Goal: Check status

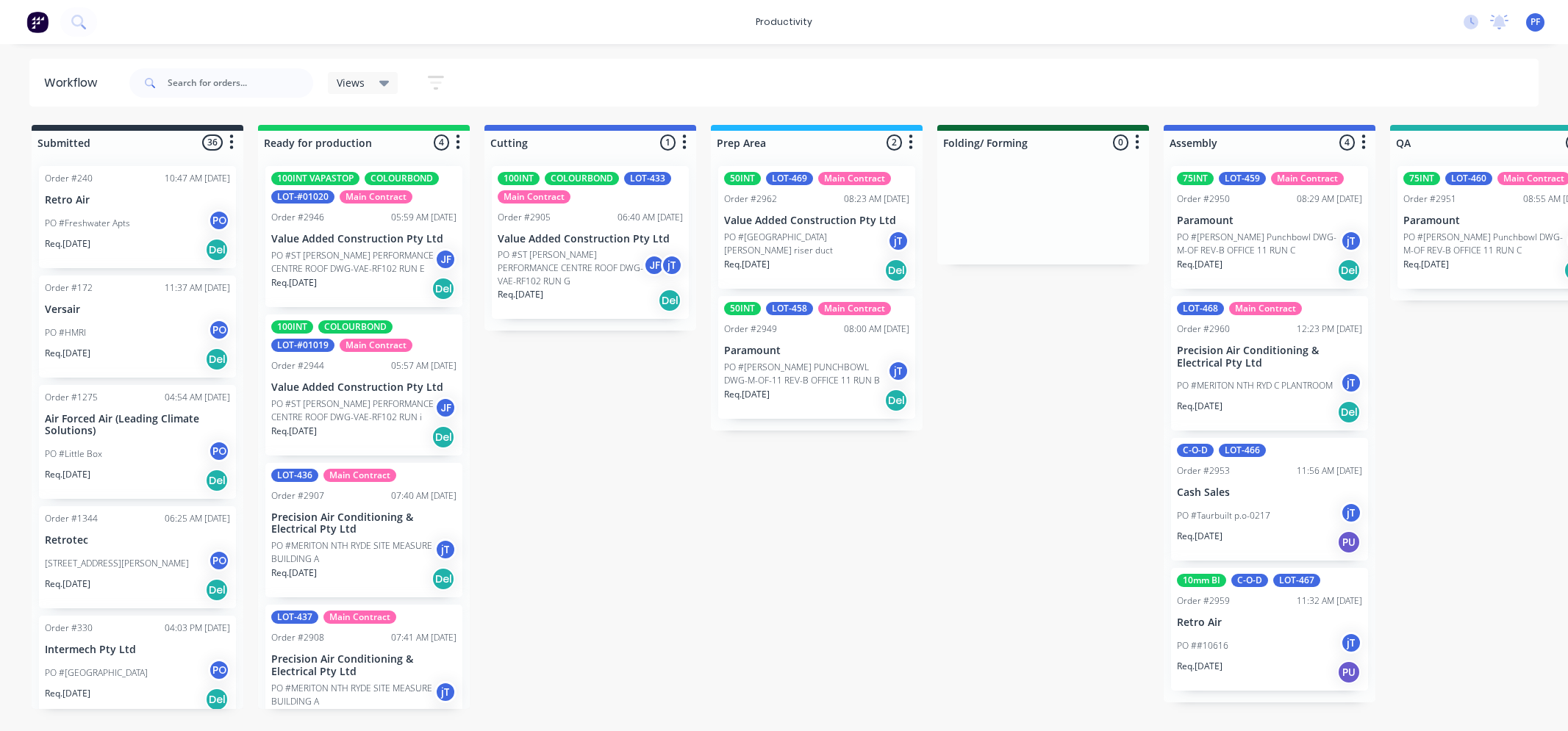
scroll to position [0, 774]
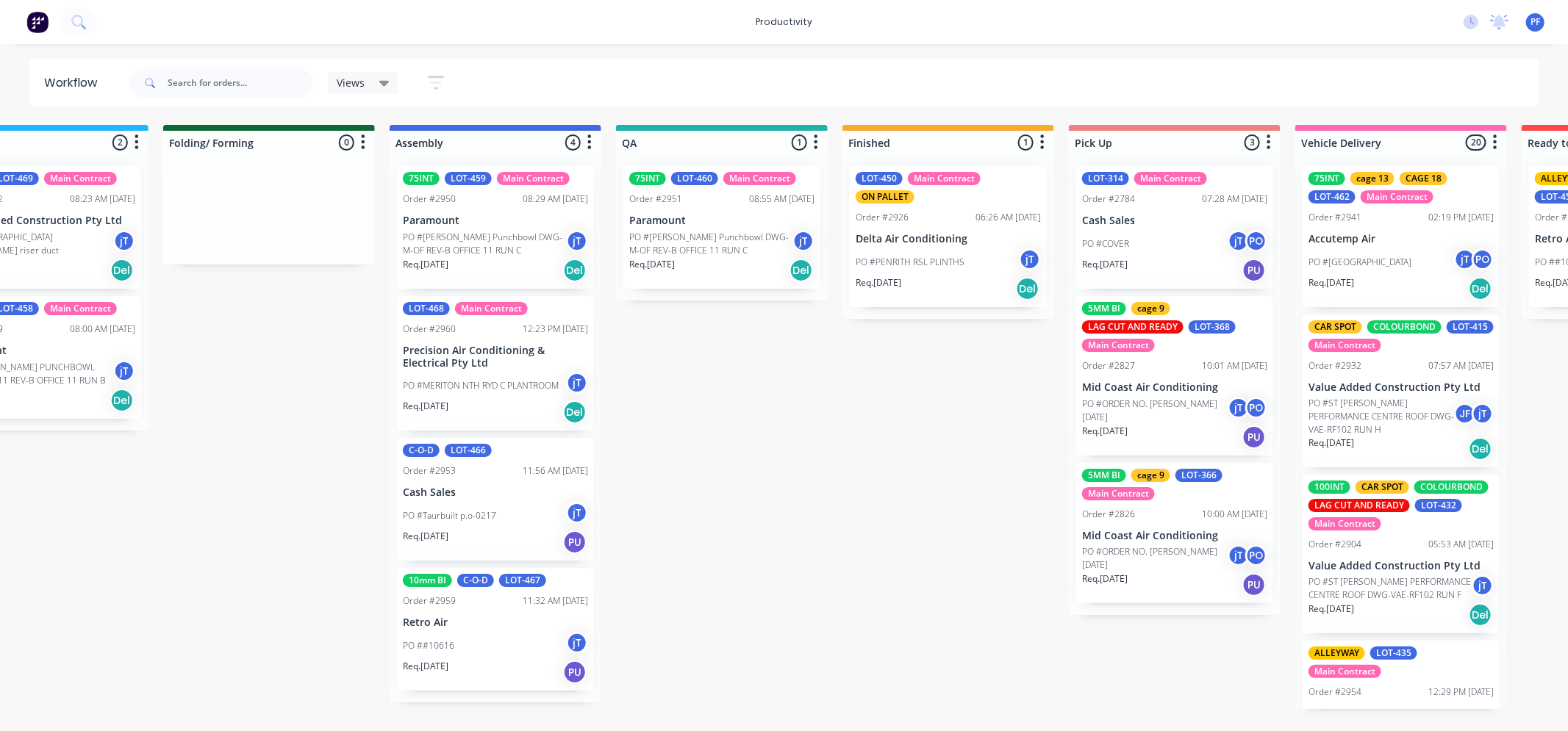
click at [766, 222] on p "Paramount" at bounding box center [721, 221] width 185 height 13
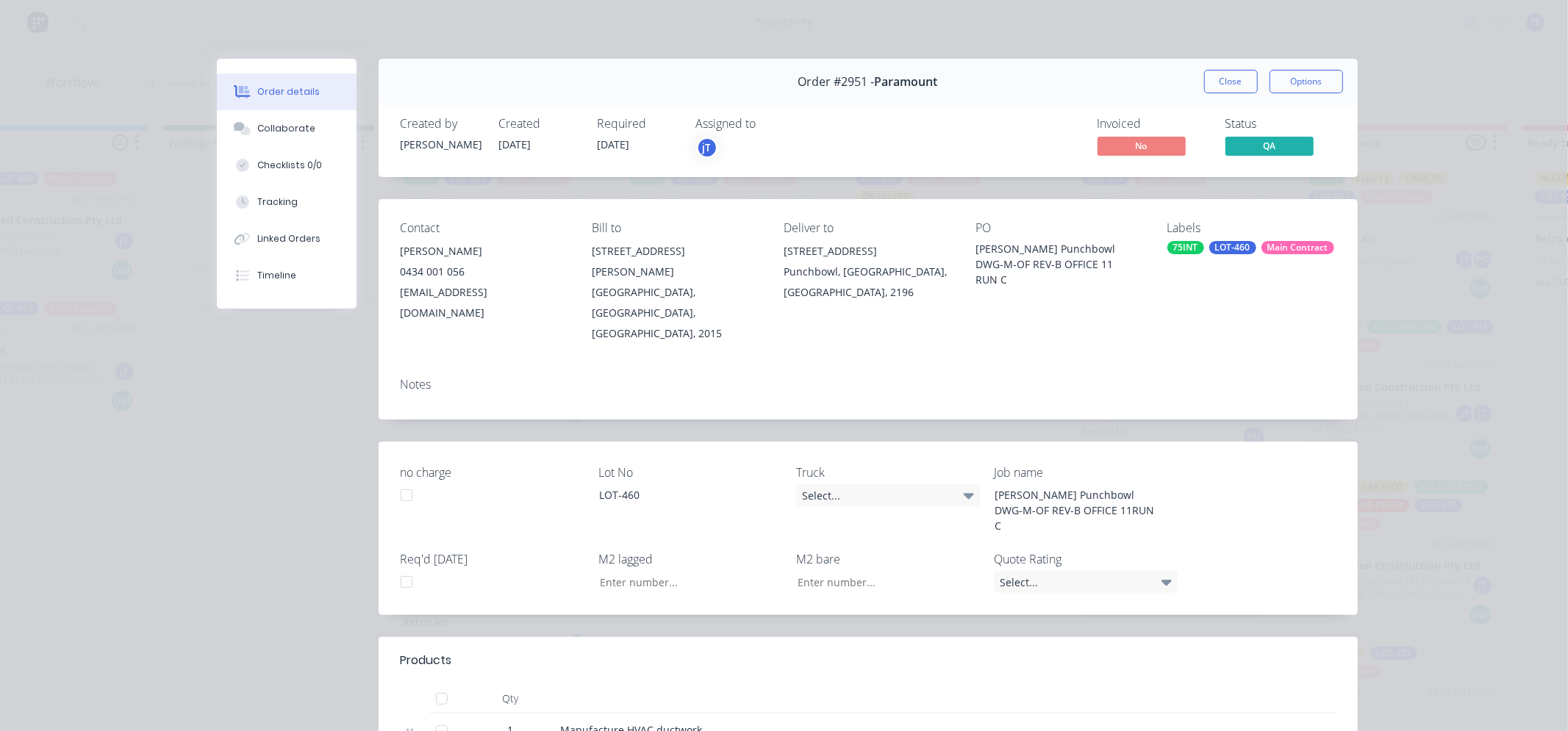
click at [1293, 245] on div "Main Contract" at bounding box center [1298, 248] width 73 height 13
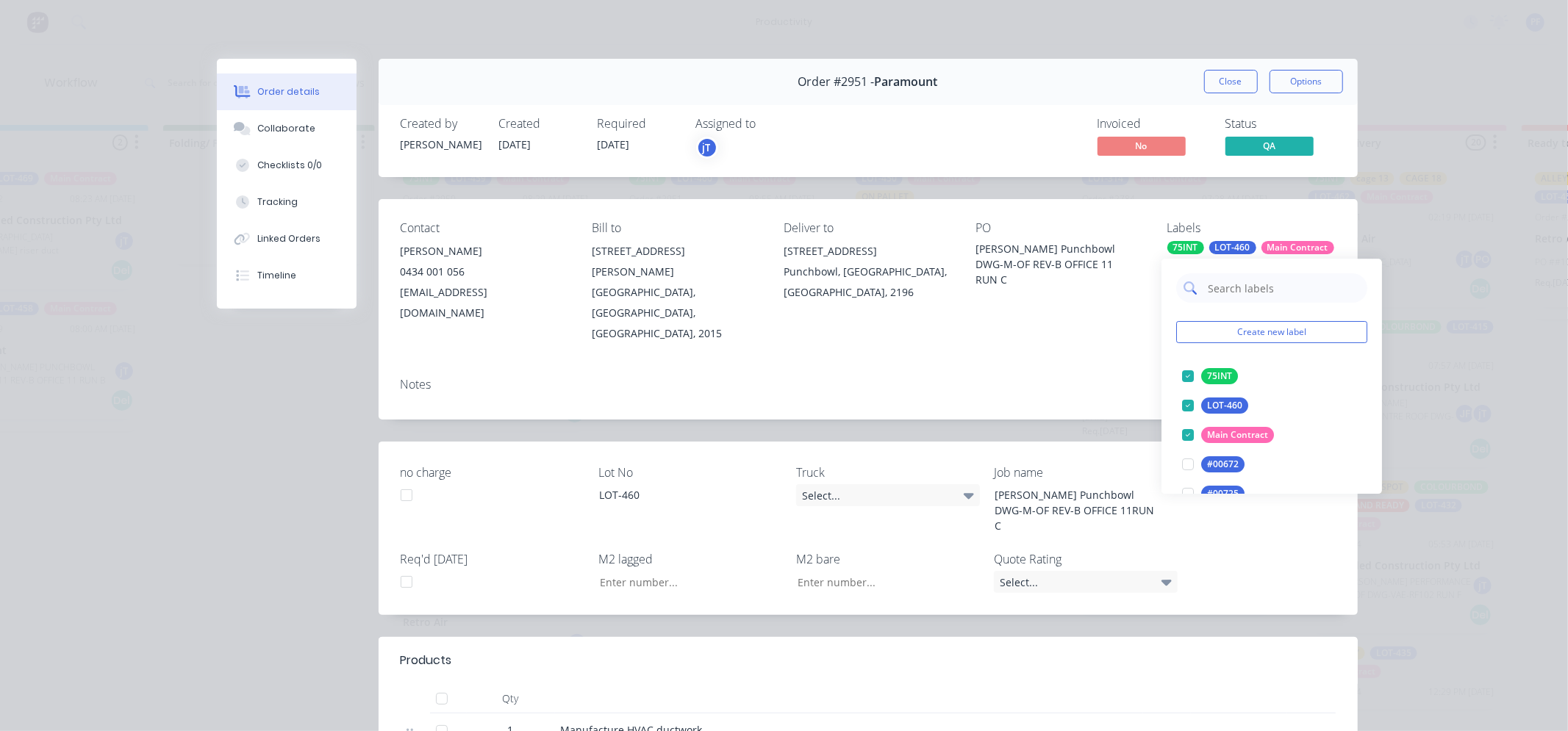
drag, startPoint x: 1283, startPoint y: 241, endPoint x: 1253, endPoint y: 291, distance: 58.3
click at [1253, 291] on input "text" at bounding box center [1283, 288] width 154 height 30
type input "20"
click at [1215, 405] on div "cage 20" at bounding box center [1223, 405] width 44 height 16
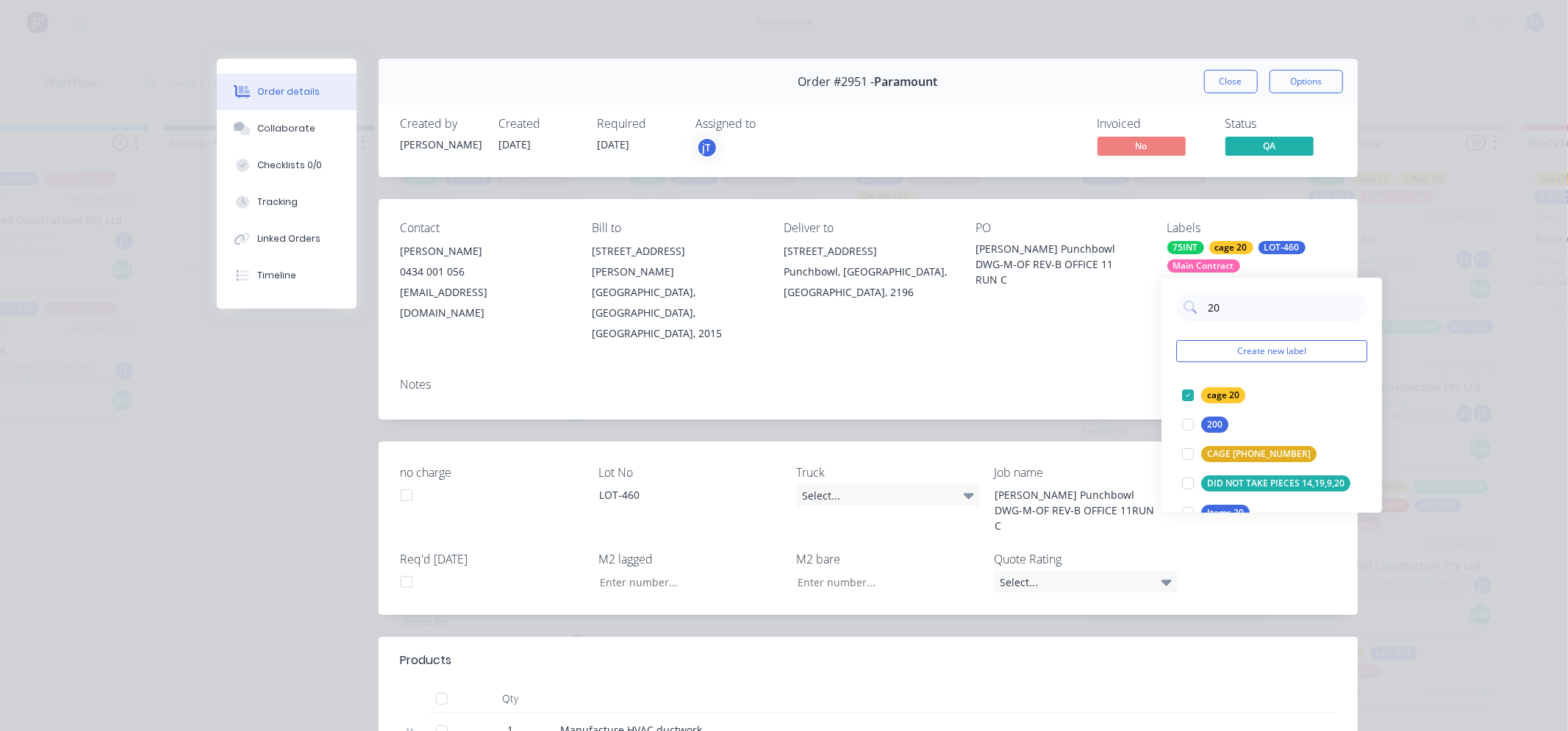
click at [1110, 378] on div "Notes" at bounding box center [868, 384] width 935 height 14
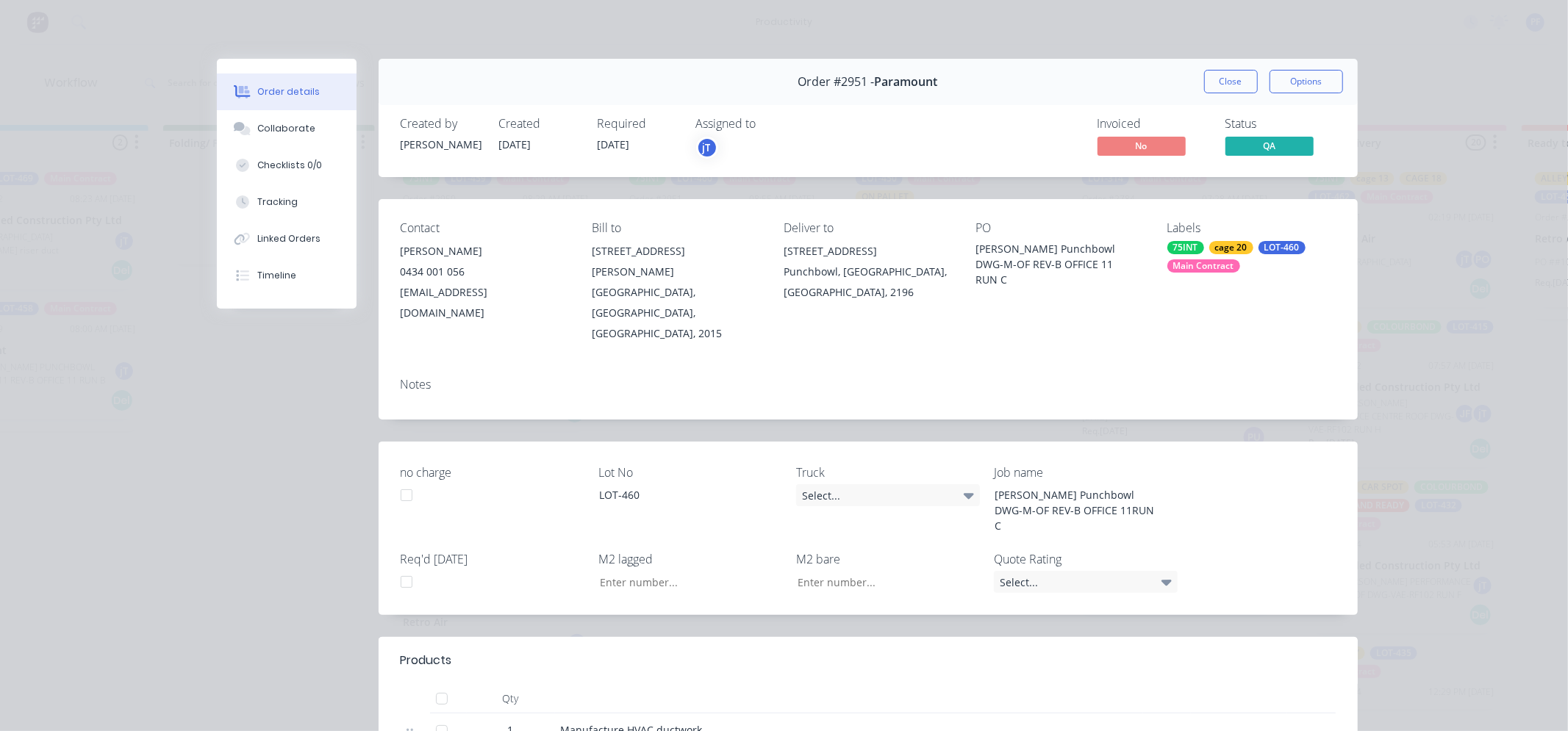
click at [1224, 81] on button "Close" at bounding box center [1231, 82] width 54 height 23
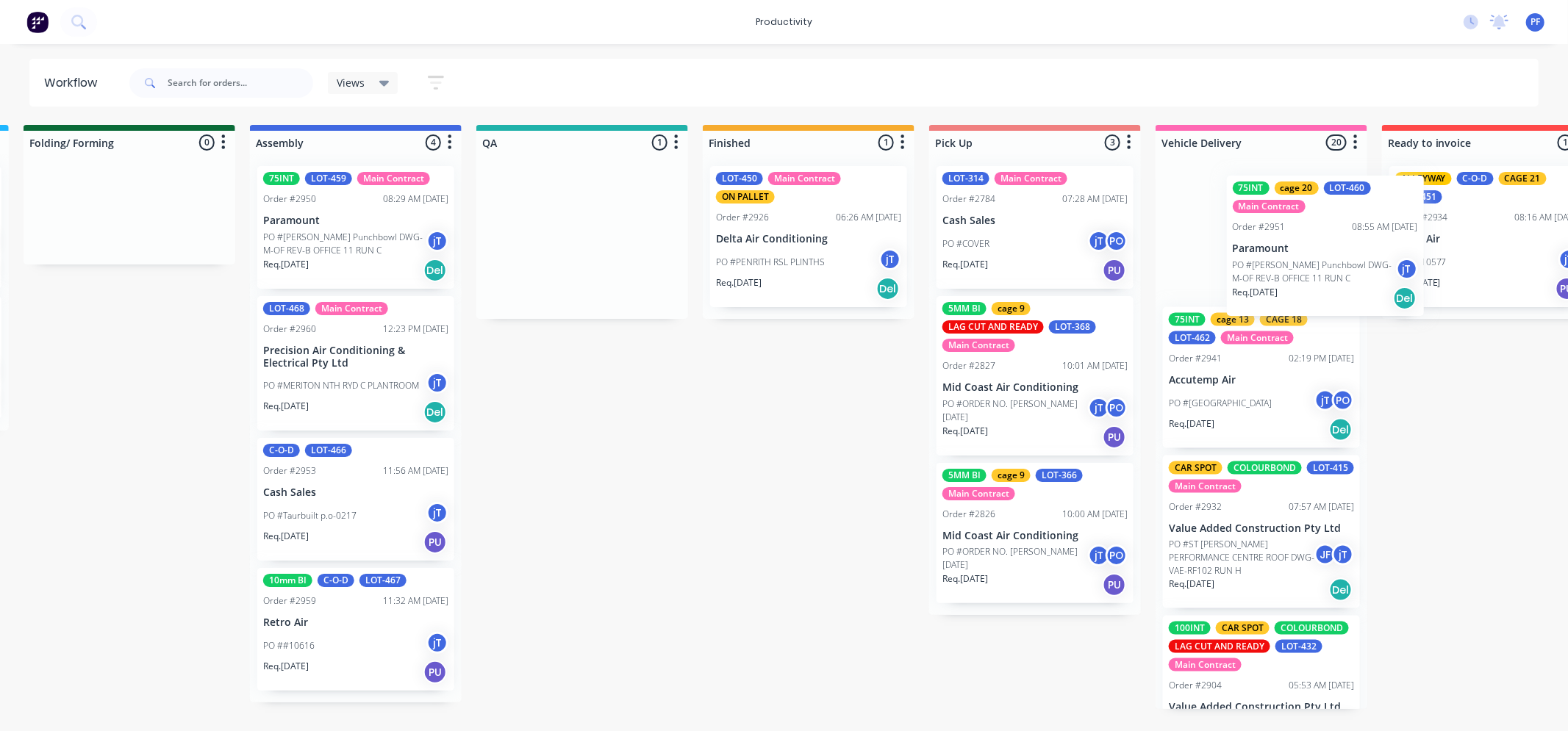
drag, startPoint x: 691, startPoint y: 234, endPoint x: 1230, endPoint y: 230, distance: 539.0
click at [1237, 230] on div "Submitted 36 Order #240 10:47 AM [DATE] Retro Air PO #Freshwater Apts PO Req. […" at bounding box center [514, 417] width 2878 height 585
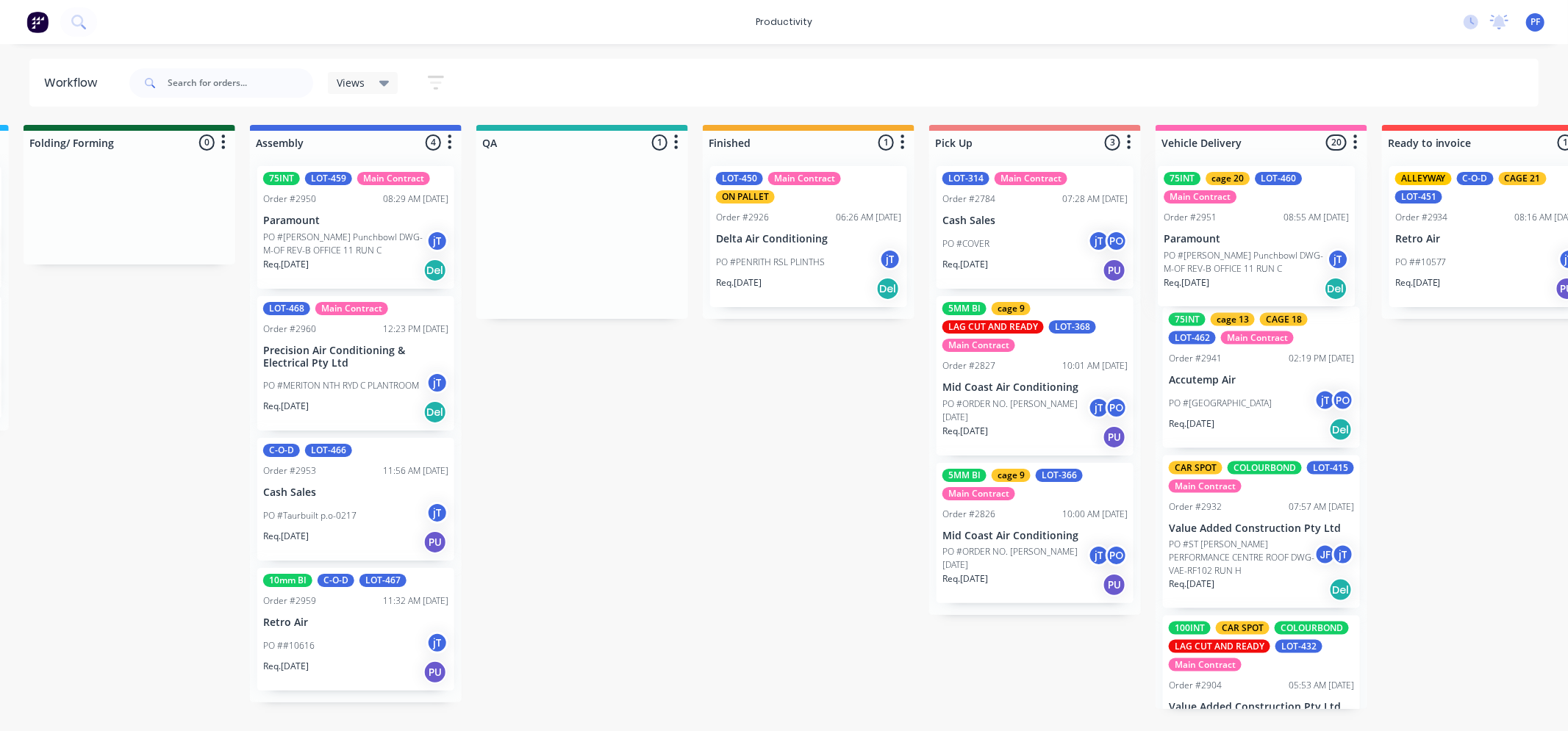
scroll to position [0, 919]
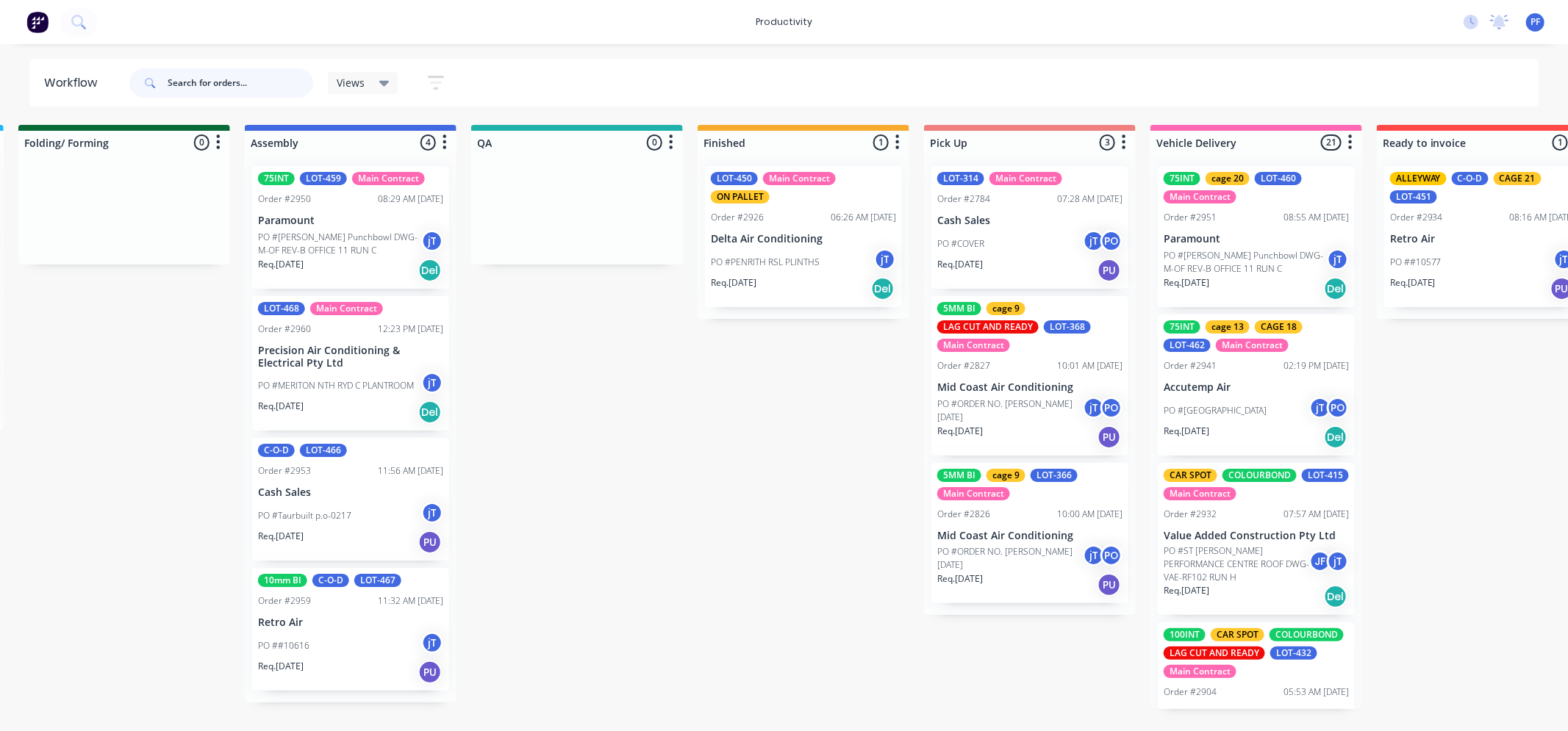
click at [232, 81] on input "text" at bounding box center [240, 83] width 145 height 30
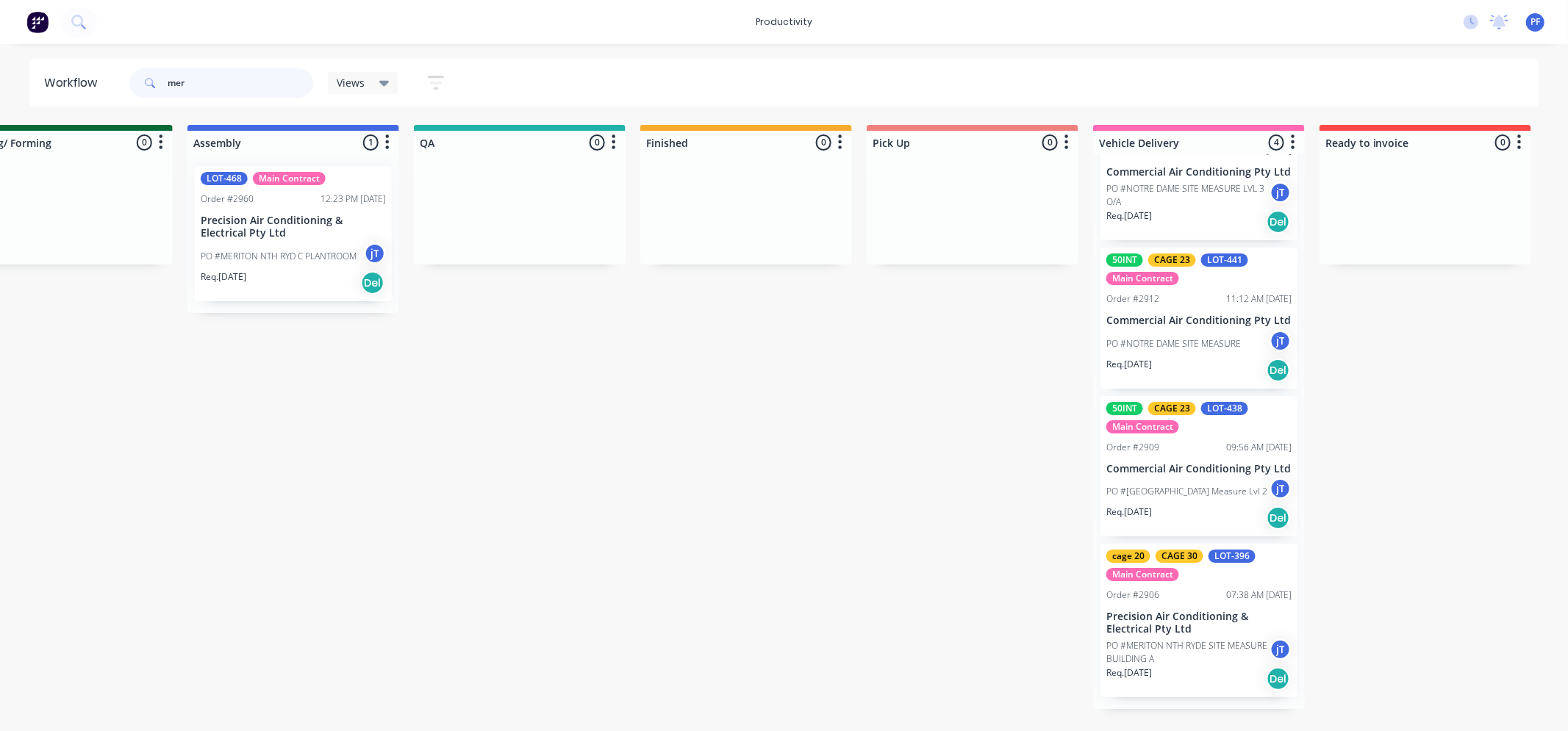
scroll to position [91, 0]
click at [1262, 696] on div "Mark as Delivered" at bounding box center [1271, 702] width 147 height 30
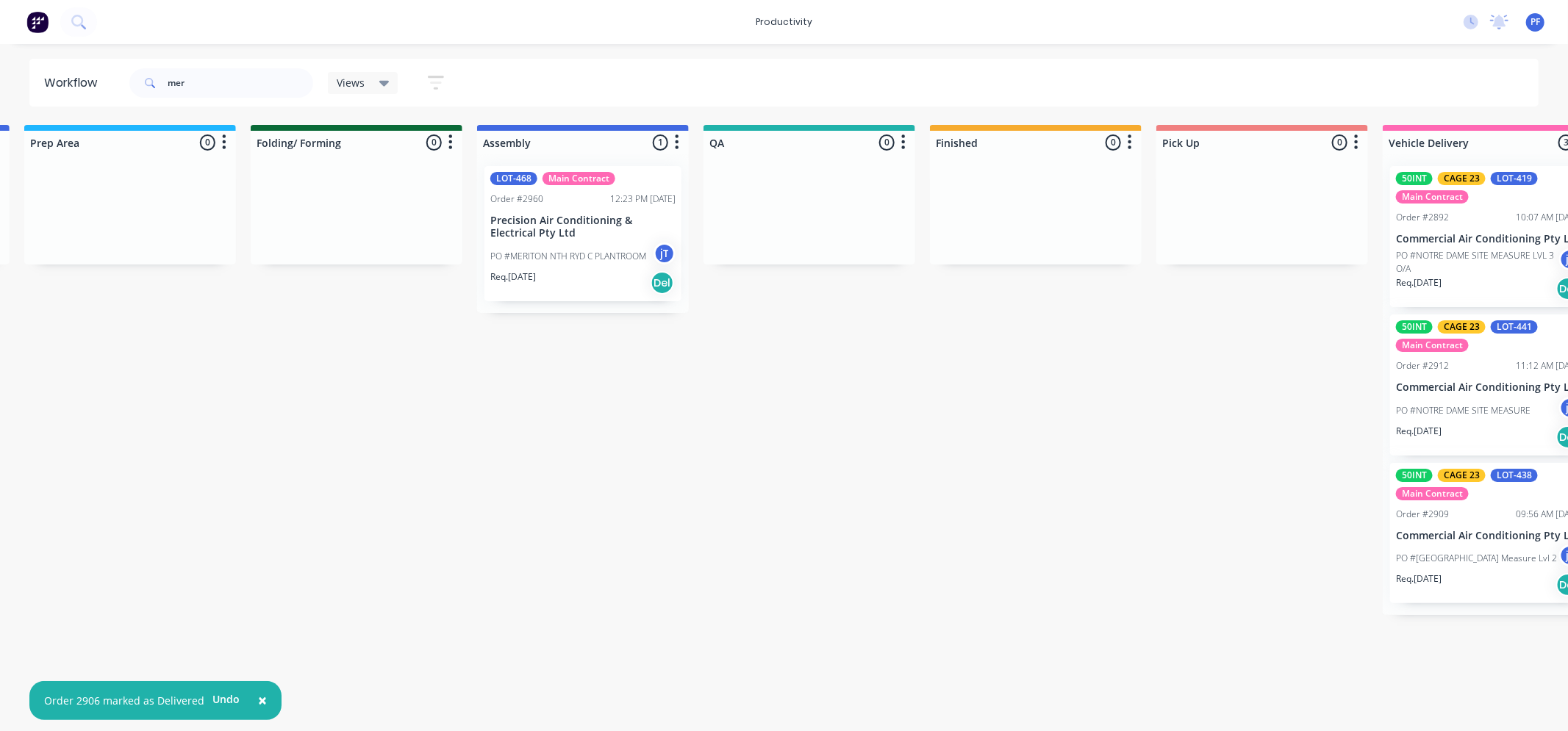
scroll to position [0, 685]
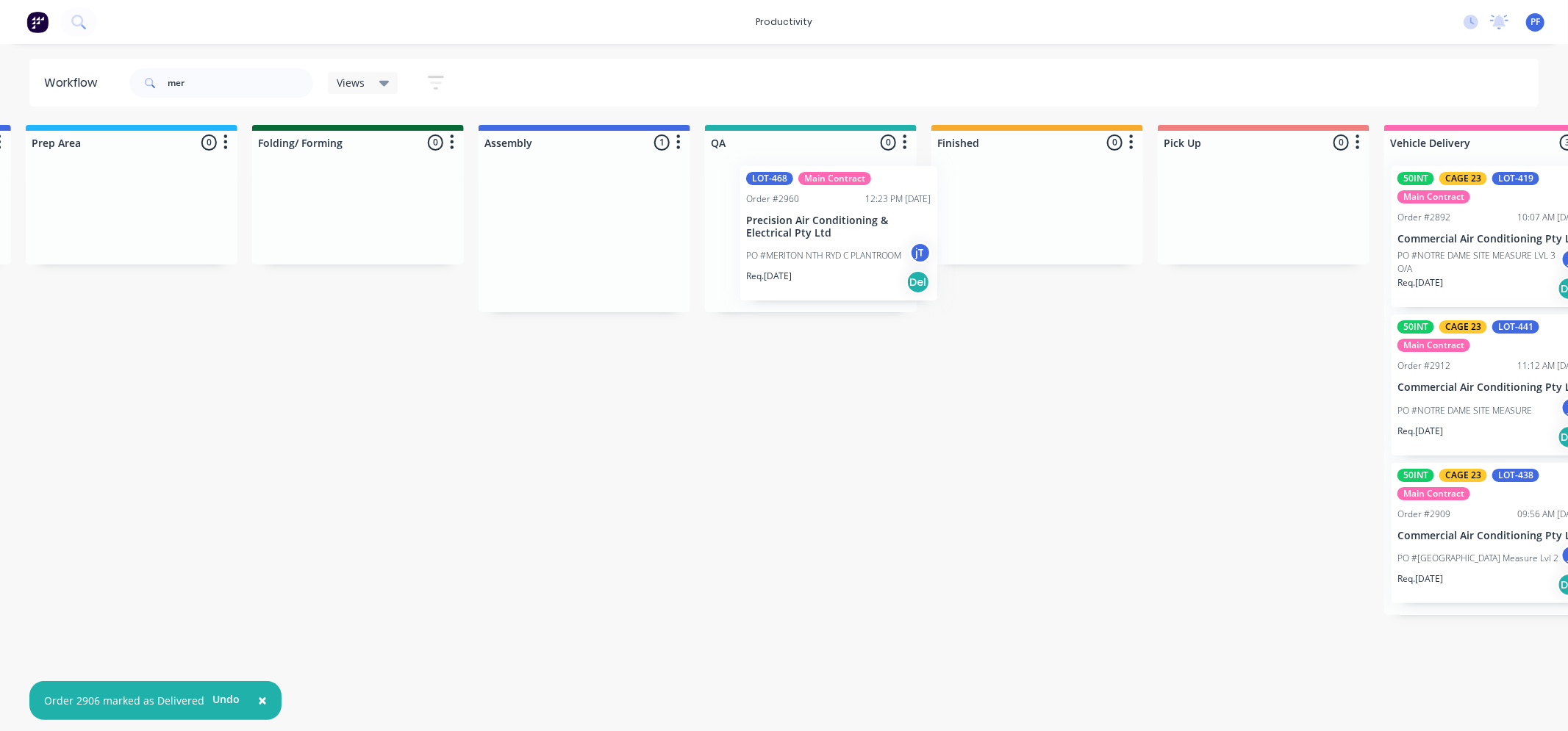
drag, startPoint x: 643, startPoint y: 285, endPoint x: 805, endPoint y: 244, distance: 167.1
click at [849, 245] on div "Submitted 2 Order #2277 06:33 AM [DATE] Commercial Air Conditioning Pty Ltd [GE…" at bounding box center [743, 370] width 2878 height 490
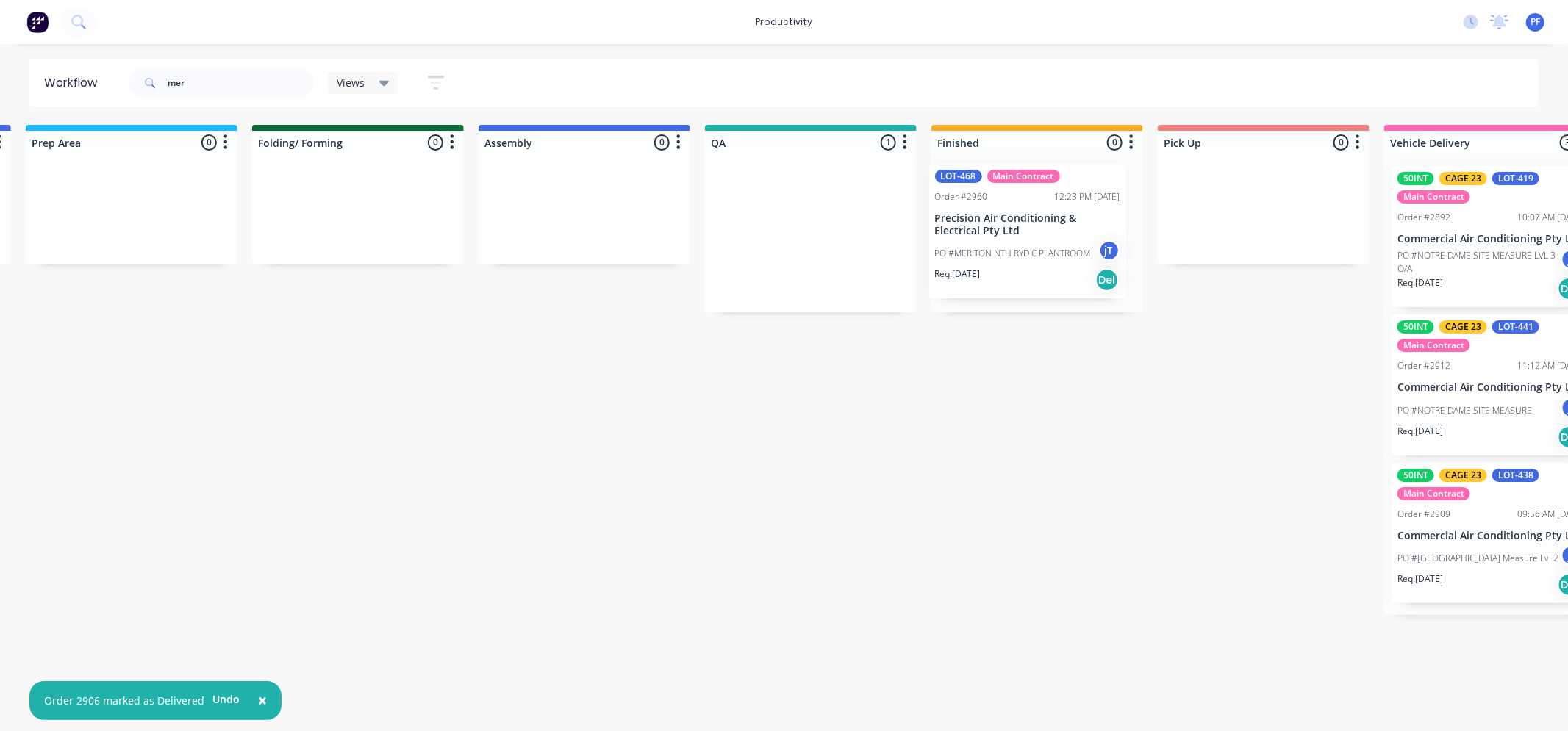
drag, startPoint x: 769, startPoint y: 246, endPoint x: 942, endPoint y: 309, distance: 184.1
click at [988, 238] on div "Submitted 2 Order #2277 06:33 AM [DATE] Commercial Air Conditioning Pty Ltd [GE…" at bounding box center [743, 370] width 2878 height 490
click at [251, 73] on input "mer" at bounding box center [240, 83] width 145 height 30
type input "m"
drag, startPoint x: 574, startPoint y: 388, endPoint x: 585, endPoint y: 388, distance: 11.0
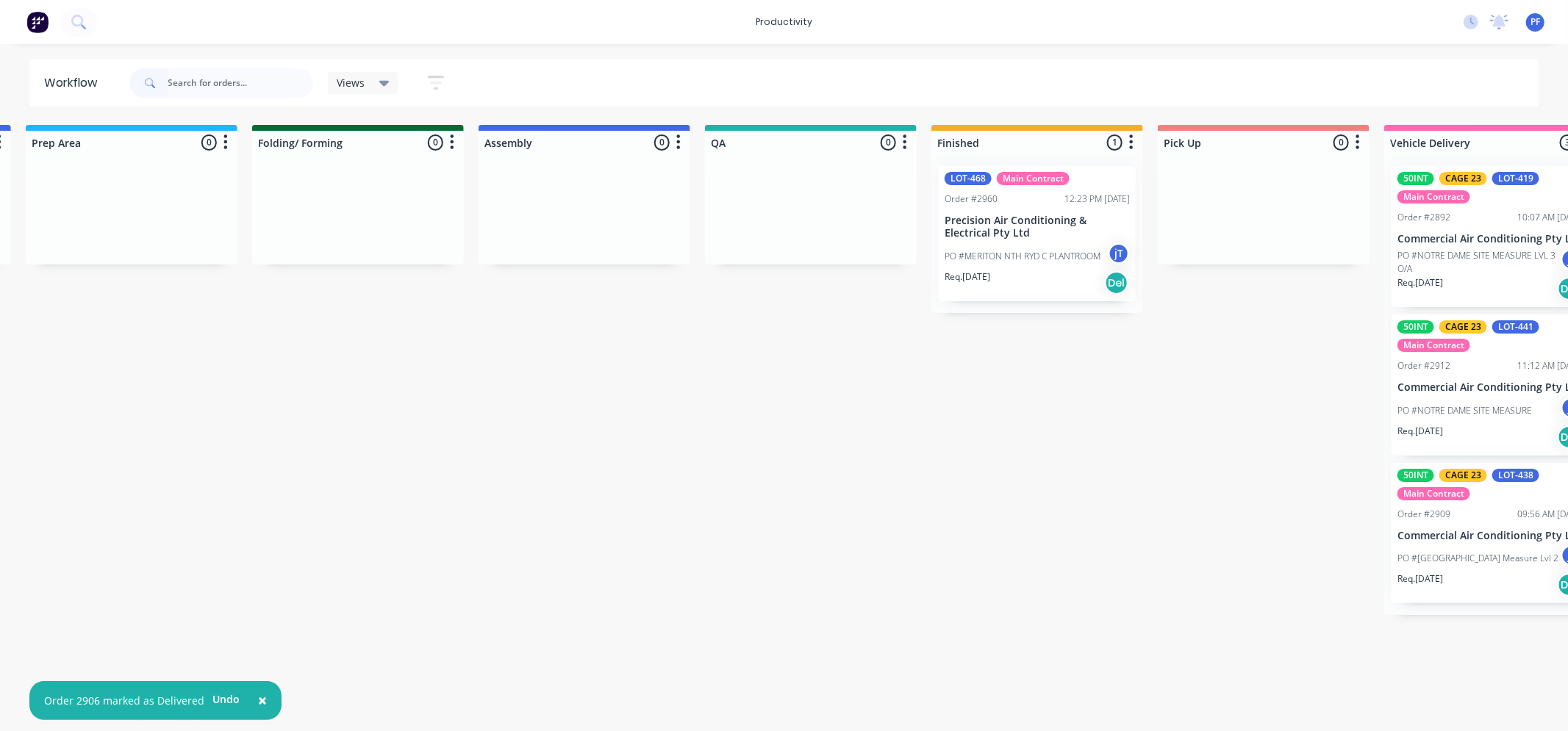
click at [582, 388] on div "Submitted 2 Order #2277 06:33 AM [DATE] Commercial Air Conditioning Pty Ltd [GE…" at bounding box center [743, 370] width 2878 height 490
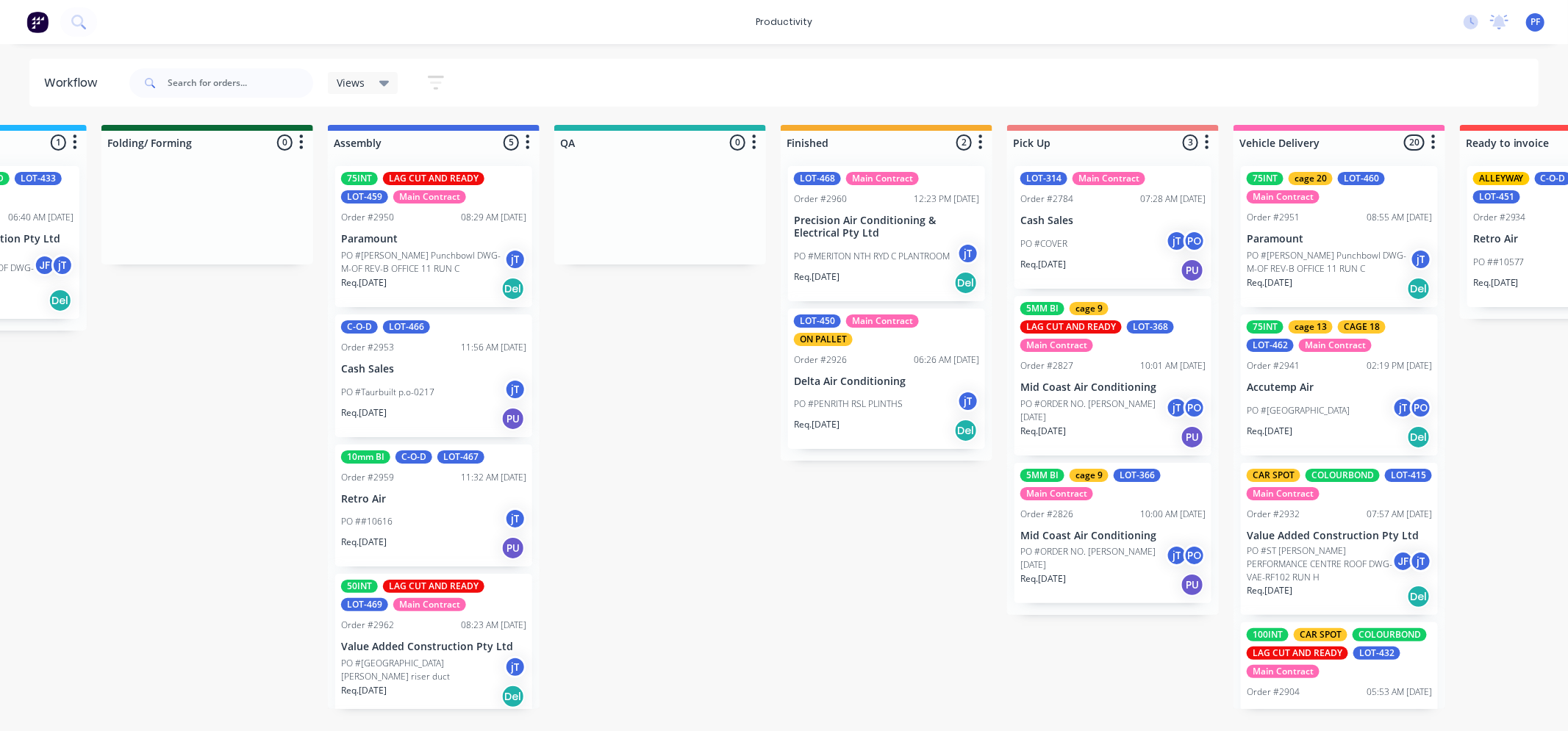
scroll to position [0, 841]
